Goal: Task Accomplishment & Management: Manage account settings

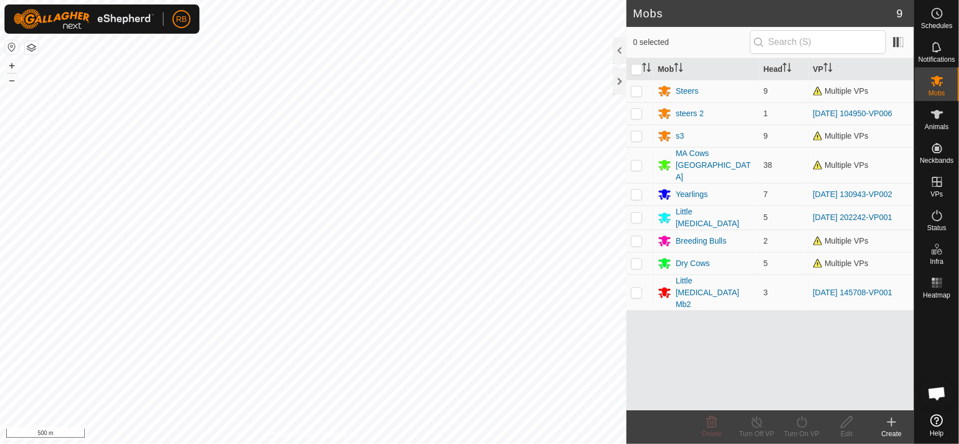
click at [476, 444] on html "RB Schedules Notifications Mobs Animals Neckbands VPs Status Infra Heatmap Help…" at bounding box center [479, 222] width 959 height 444
click at [266, 444] on html "RB Schedules Notifications Mobs Animals Neckbands VPs Status Infra Heatmap Help…" at bounding box center [479, 222] width 959 height 444
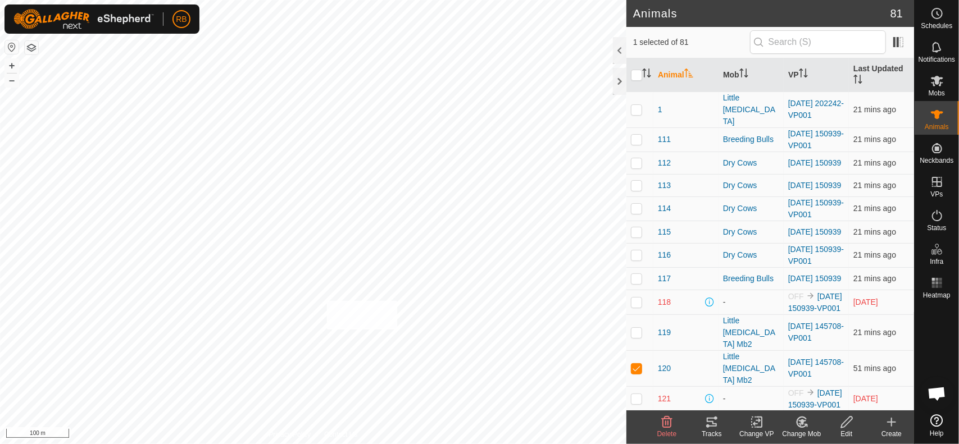
checkbox input "true"
click at [722, 432] on div "Tracks" at bounding box center [711, 434] width 45 height 10
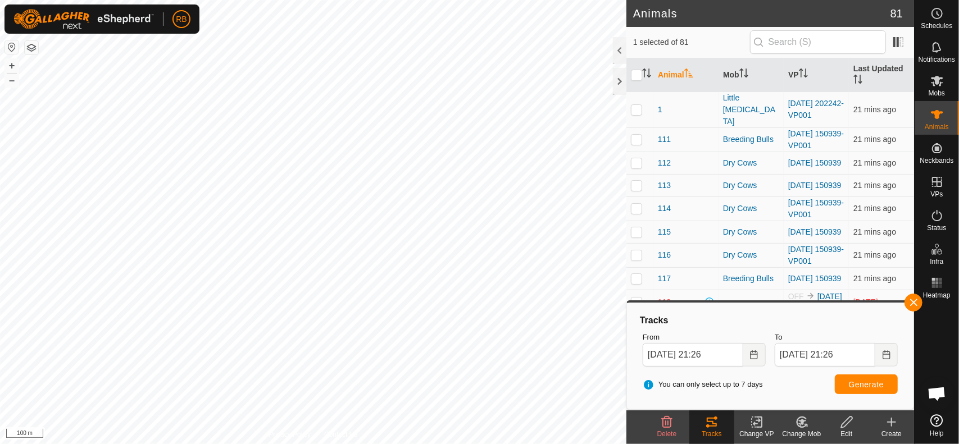
checkbox input "false"
checkbox input "true"
checkbox input "false"
checkbox input "true"
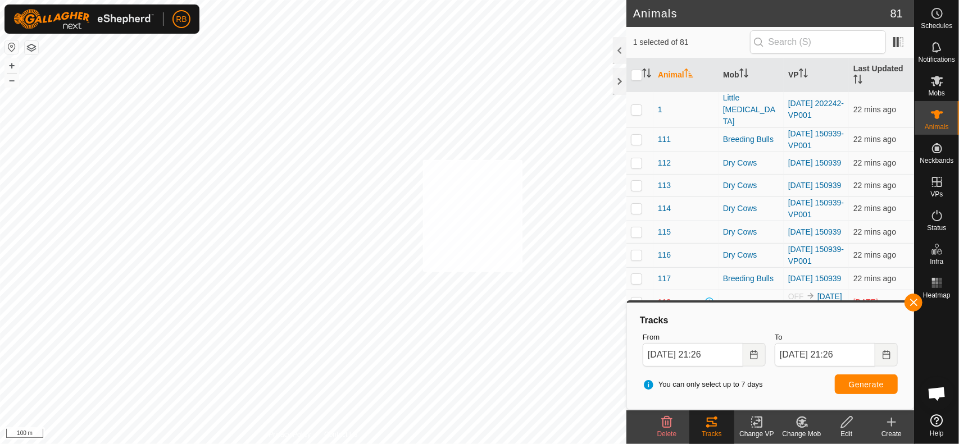
checkbox input "true"
click at [913, 303] on button "button" at bounding box center [913, 303] width 18 height 18
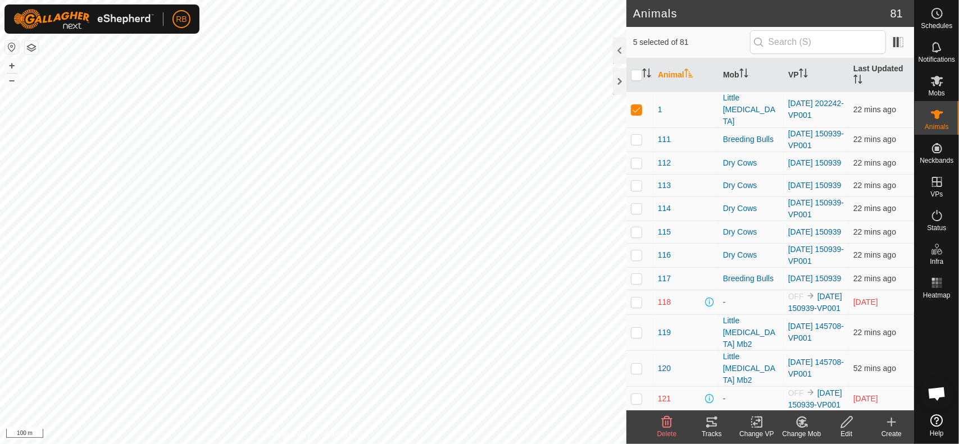
click at [708, 431] on div "Tracks" at bounding box center [711, 434] width 45 height 10
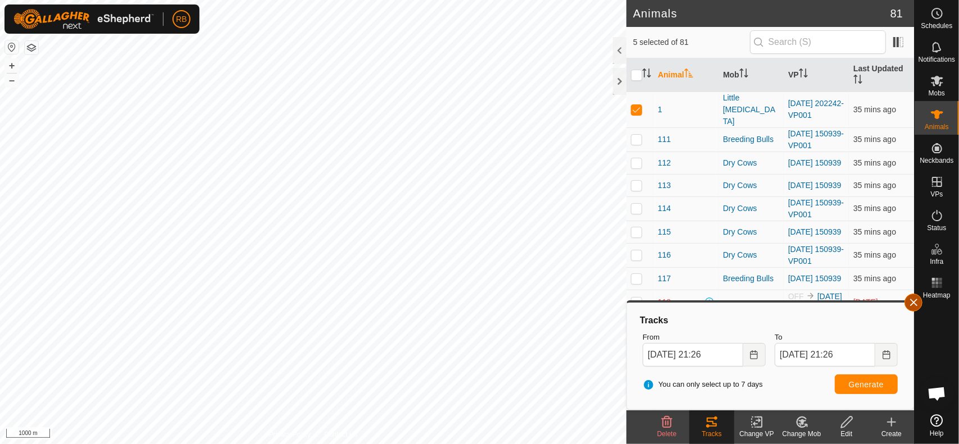
click at [913, 303] on button "button" at bounding box center [913, 303] width 18 height 18
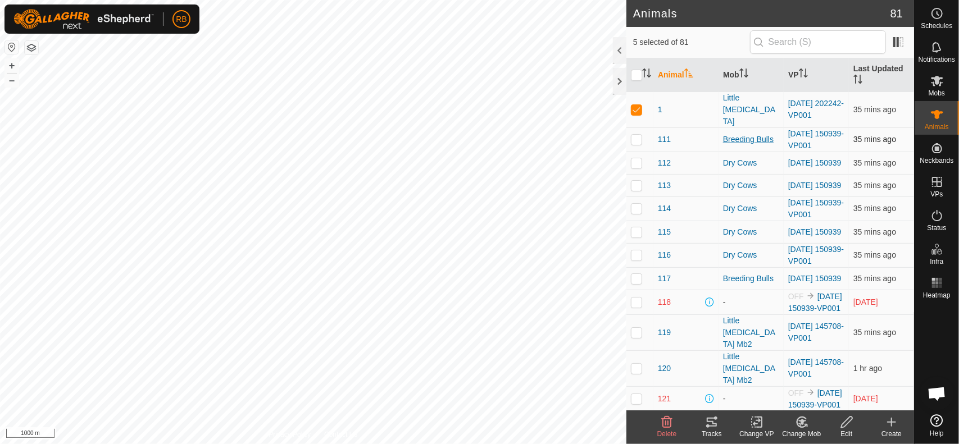
click at [754, 134] on div "Breeding Bulls" at bounding box center [751, 140] width 56 height 12
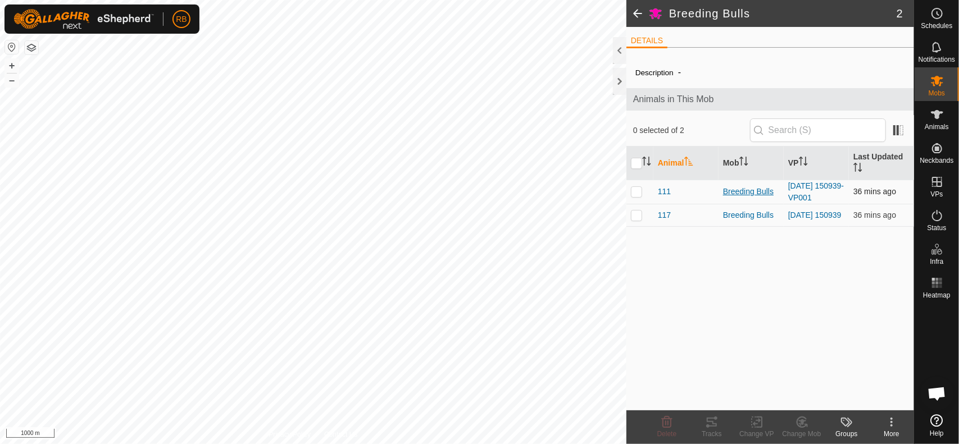
click at [755, 189] on div "Breeding Bulls" at bounding box center [751, 192] width 56 height 12
click at [762, 258] on div "Description - Animals in This Mob 0 selected of 2 Animal Mob VP Last Updated 11…" at bounding box center [770, 234] width 288 height 354
click at [759, 0] on html "RB Schedules Notifications Mobs Animals Neckbands VPs Status Infra Heatmap Help…" at bounding box center [479, 222] width 959 height 444
click at [187, 0] on html "RB My Account Settings Logout Schedules Notifications Mobs Animals Neckbands VP…" at bounding box center [479, 222] width 959 height 444
click at [460, 444] on html "RB Schedules Notifications Mobs Animals Neckbands VPs Status Infra Heatmap Help…" at bounding box center [479, 222] width 959 height 444
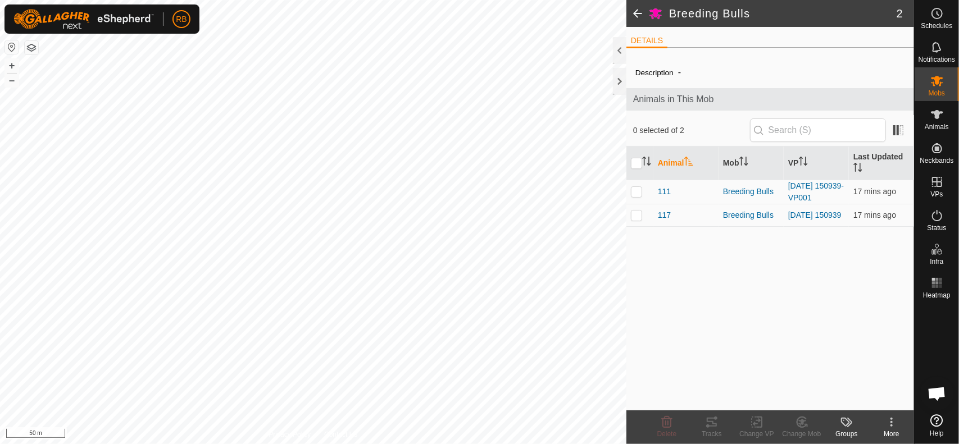
click at [485, 0] on html "RB Schedules Notifications Mobs Animals Neckbands VPs Status Infra Heatmap Help…" at bounding box center [479, 222] width 959 height 444
click at [504, 0] on html "RB Schedules Notifications Mobs Animals Neckbands VPs Status Infra Heatmap Help…" at bounding box center [479, 222] width 959 height 444
click at [664, 30] on div "Breeding Bulls 2 DETAILS Description - Animals in This Mob 0 selected of 2 Anim…" at bounding box center [457, 222] width 914 height 444
click at [377, 444] on html "RB Schedules Notifications Mobs Animals Neckbands VPs Status Infra Heatmap Help…" at bounding box center [479, 222] width 959 height 444
click at [500, 0] on html "RB Schedules Notifications Mobs Animals Neckbands VPs Status Infra Heatmap Help…" at bounding box center [479, 222] width 959 height 444
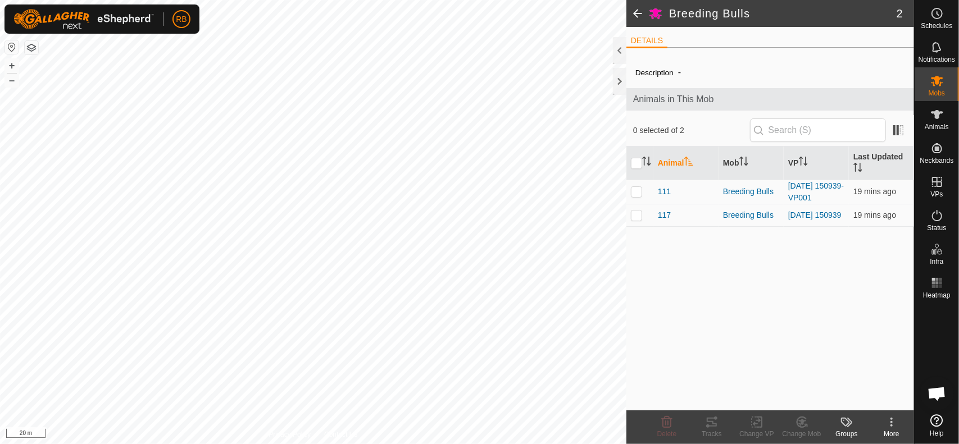
click at [9, 0] on html "RB Schedules Notifications Mobs Animals Neckbands VPs Status Infra Heatmap Help…" at bounding box center [479, 222] width 959 height 444
click at [148, 444] on html "RB Schedules Notifications Mobs Animals Neckbands VPs Status Infra Heatmap Help…" at bounding box center [479, 222] width 959 height 444
click at [306, 444] on html "RB Schedules Notifications Mobs Animals Neckbands VPs Status Infra Heatmap Help…" at bounding box center [479, 222] width 959 height 444
click at [583, 444] on html "RB Schedules Notifications Mobs Animals Neckbands VPs Status Infra Heatmap Help…" at bounding box center [479, 222] width 959 height 444
click at [132, 444] on html "RB Schedules Notifications Mobs Animals Neckbands VPs Status Infra Heatmap Help…" at bounding box center [479, 222] width 959 height 444
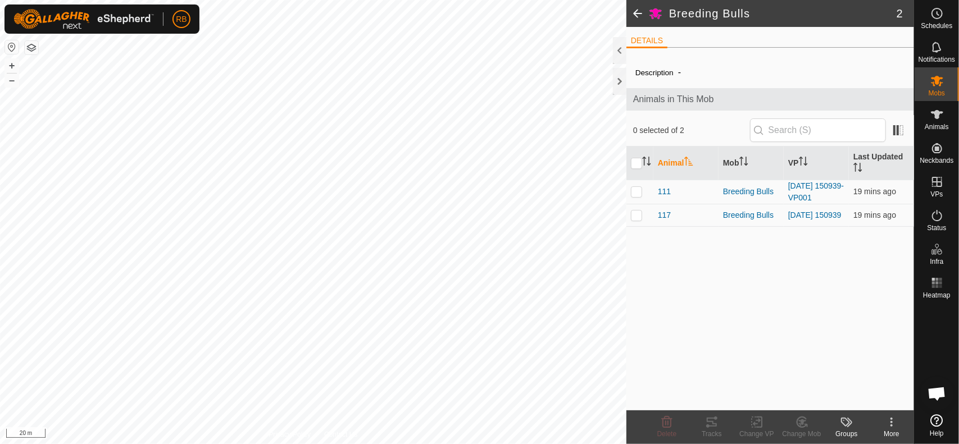
click at [695, 444] on html "RB Schedules Notifications Mobs Animals Neckbands VPs Status Infra Heatmap Help…" at bounding box center [479, 222] width 959 height 444
click at [311, 0] on html "RB Schedules Notifications Mobs Animals Neckbands VPs Status Infra Heatmap Help…" at bounding box center [479, 222] width 959 height 444
click at [430, 0] on html "RB Schedules Notifications Mobs Animals Neckbands VPs Status Infra Heatmap Help…" at bounding box center [479, 222] width 959 height 444
click at [423, 0] on html "RB Schedules Notifications Mobs Animals Neckbands VPs Status Infra Heatmap Help…" at bounding box center [479, 222] width 959 height 444
click at [435, 0] on html "RB Schedules Notifications Mobs Animals Neckbands VPs Status Infra Heatmap Help…" at bounding box center [479, 222] width 959 height 444
